Goal: Information Seeking & Learning: Compare options

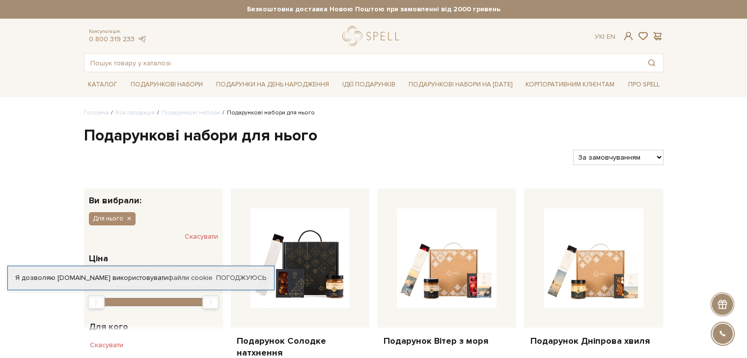
click at [601, 150] on select "За замовчуванням За Ціною (зростання) За Ціною (зменшення) Новинки За популярні…" at bounding box center [618, 157] width 90 height 15
select select "https://spellchocolate.com/our-productions/podarunkovi-box/dlja-nogo?sort=p.pri…"
click at [573, 150] on select "За замовчуванням За Ціною (зростання) За Ціною (зменшення) Новинки За популярні…" at bounding box center [618, 157] width 90 height 15
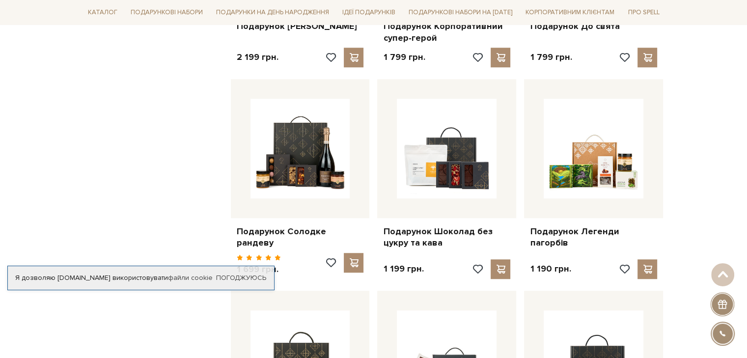
scroll to position [491, 0]
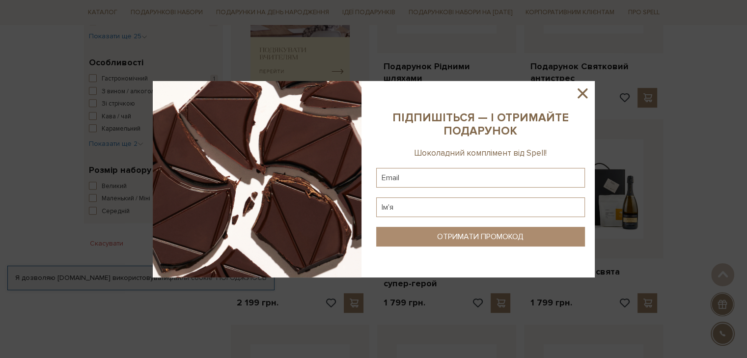
click at [583, 92] on icon at bounding box center [582, 93] width 10 height 10
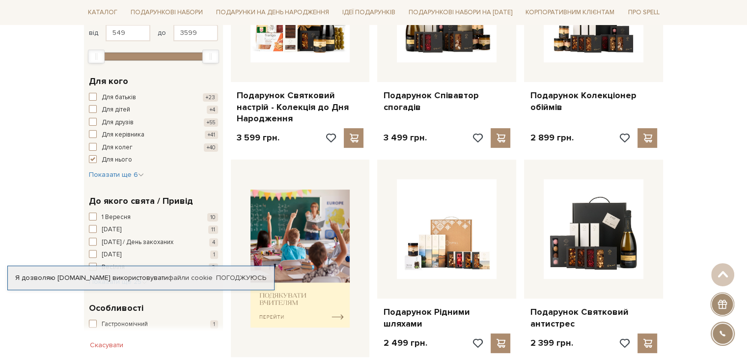
scroll to position [0, 0]
